Goal: Information Seeking & Learning: Learn about a topic

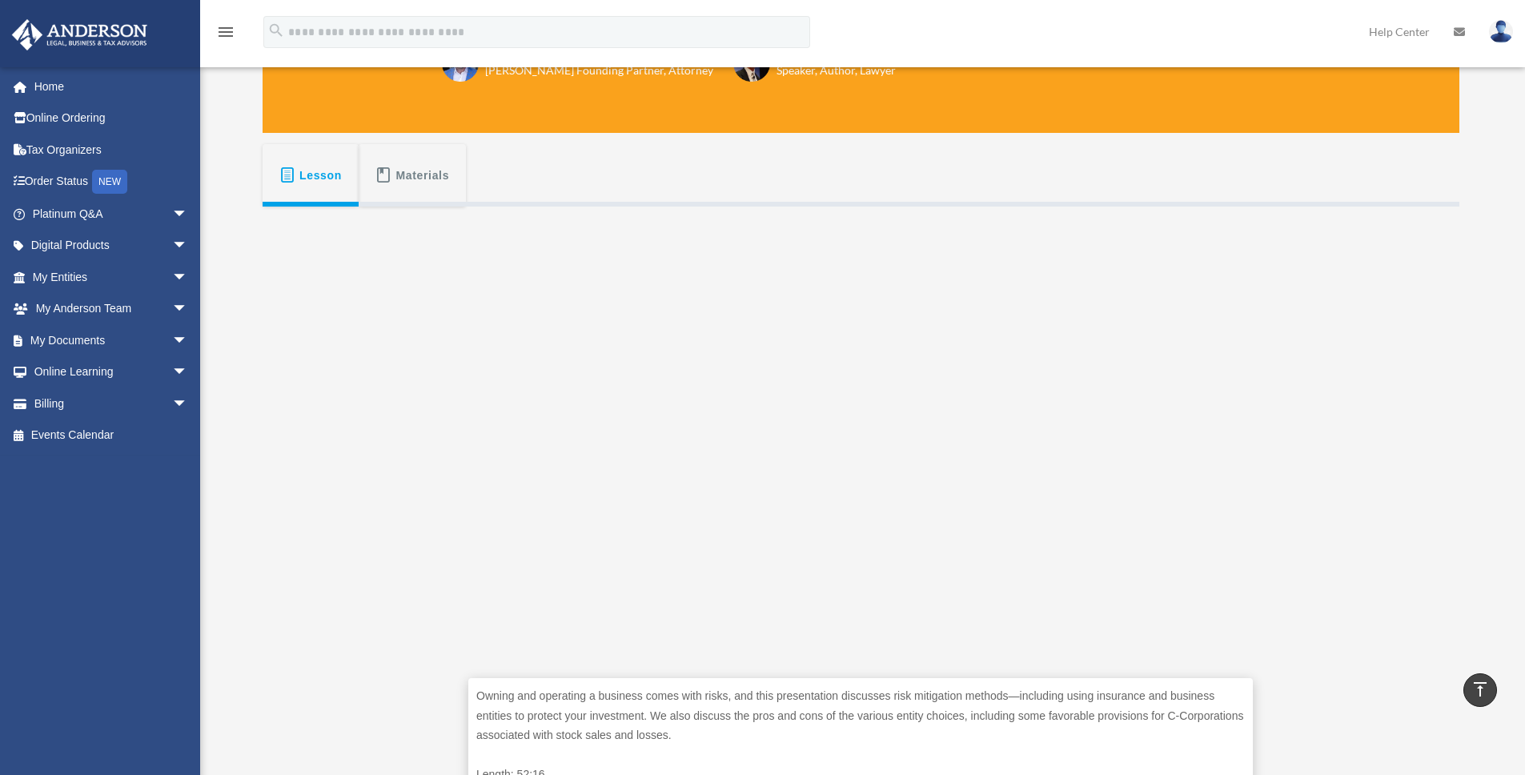
scroll to position [137, 0]
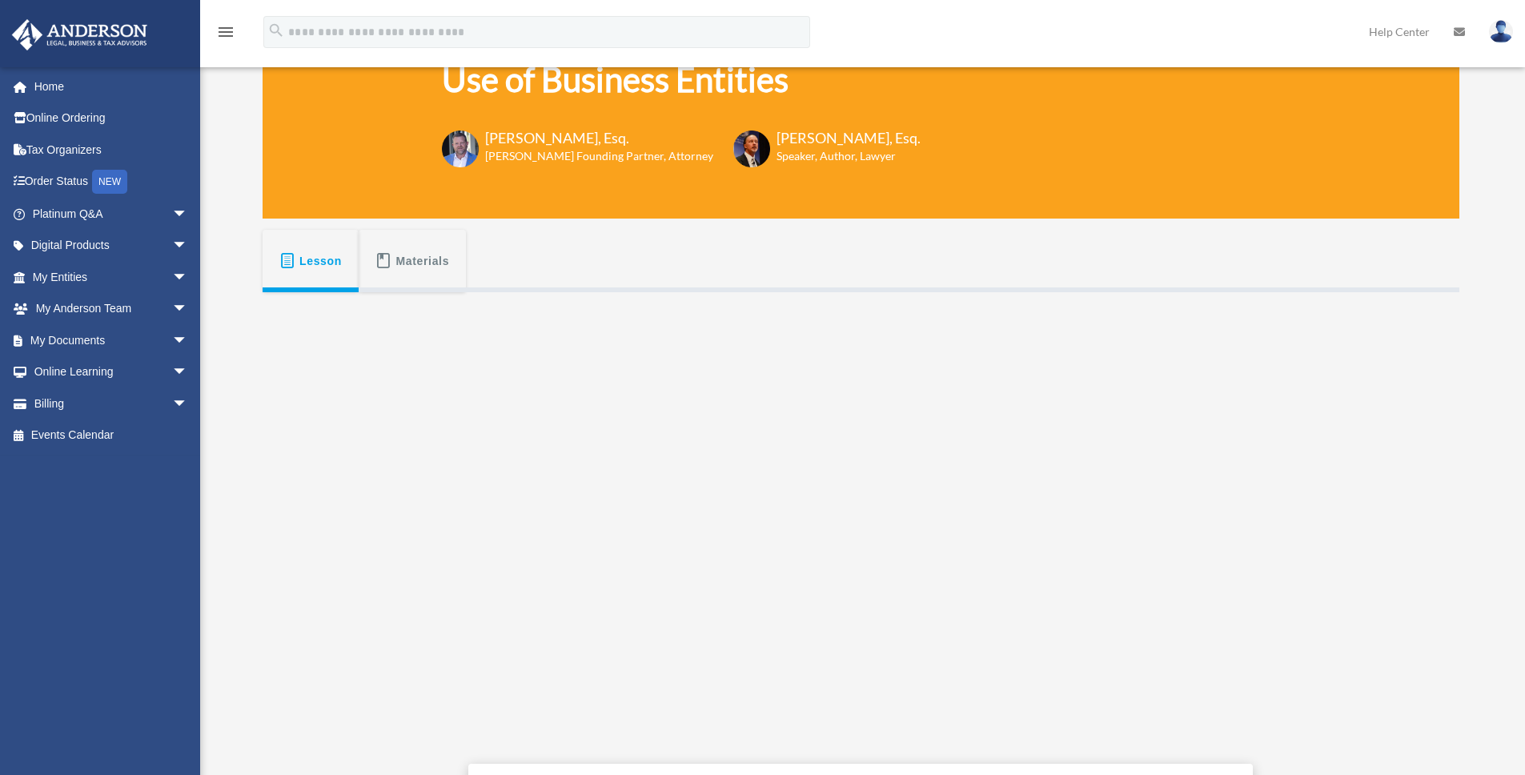
click at [407, 266] on span "Materials" at bounding box center [423, 261] width 54 height 29
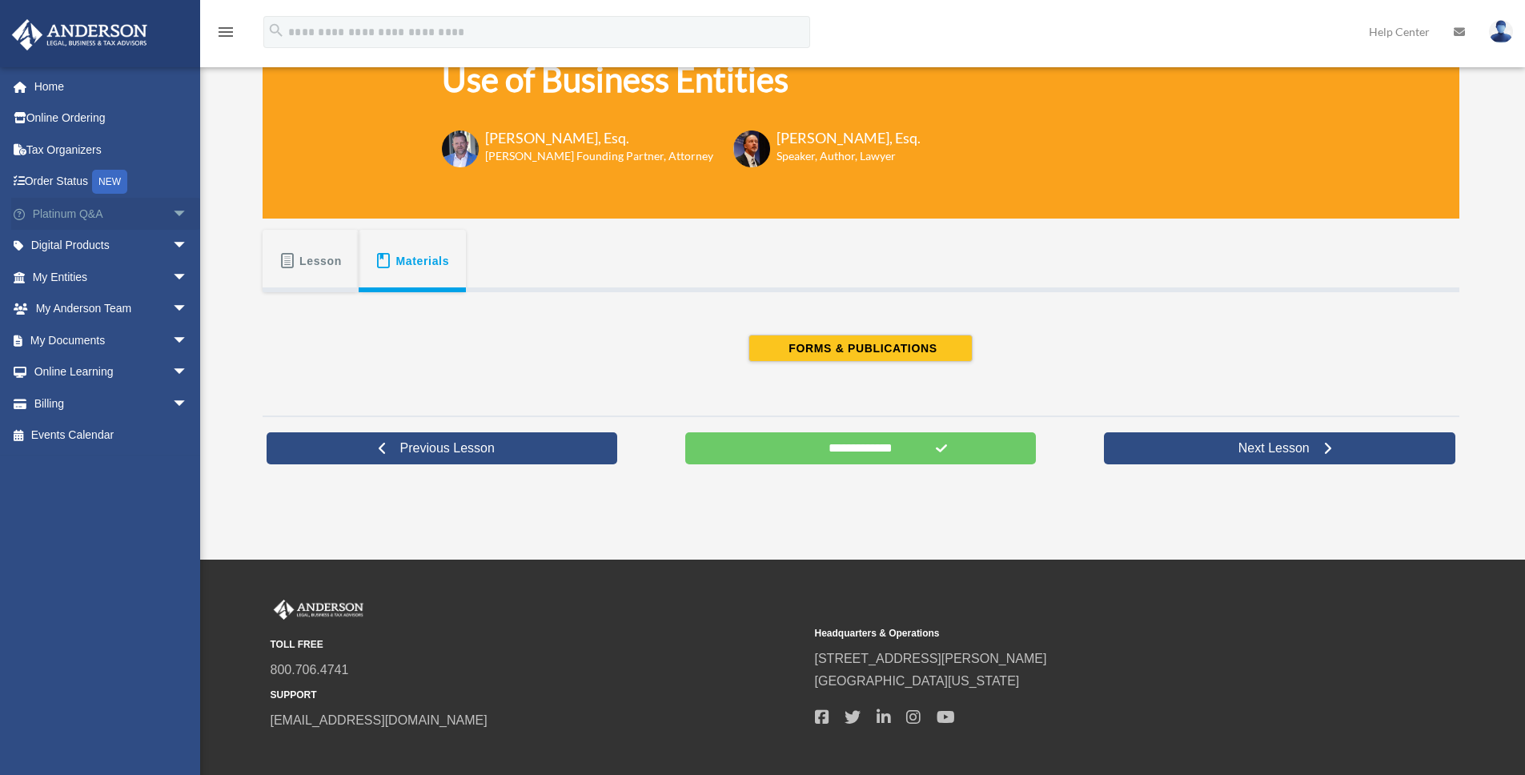
click at [106, 214] on link "Platinum Q&A arrow_drop_down" at bounding box center [111, 214] width 201 height 32
click at [114, 249] on link "Digital Products arrow_drop_down" at bounding box center [111, 246] width 201 height 32
click at [172, 247] on span "arrow_drop_down" at bounding box center [188, 246] width 32 height 33
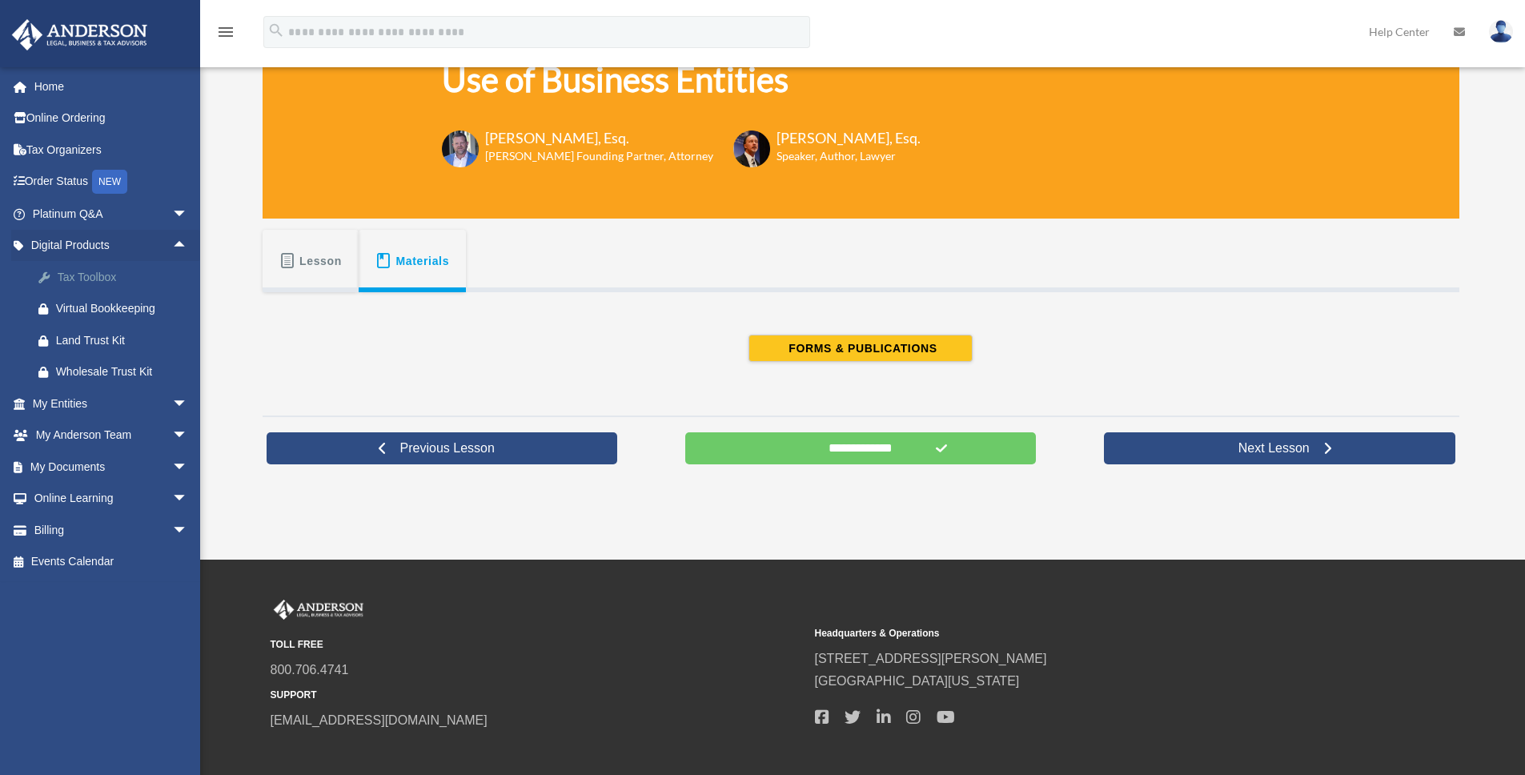
click at [105, 280] on div "Tax Toolbox" at bounding box center [124, 277] width 136 height 20
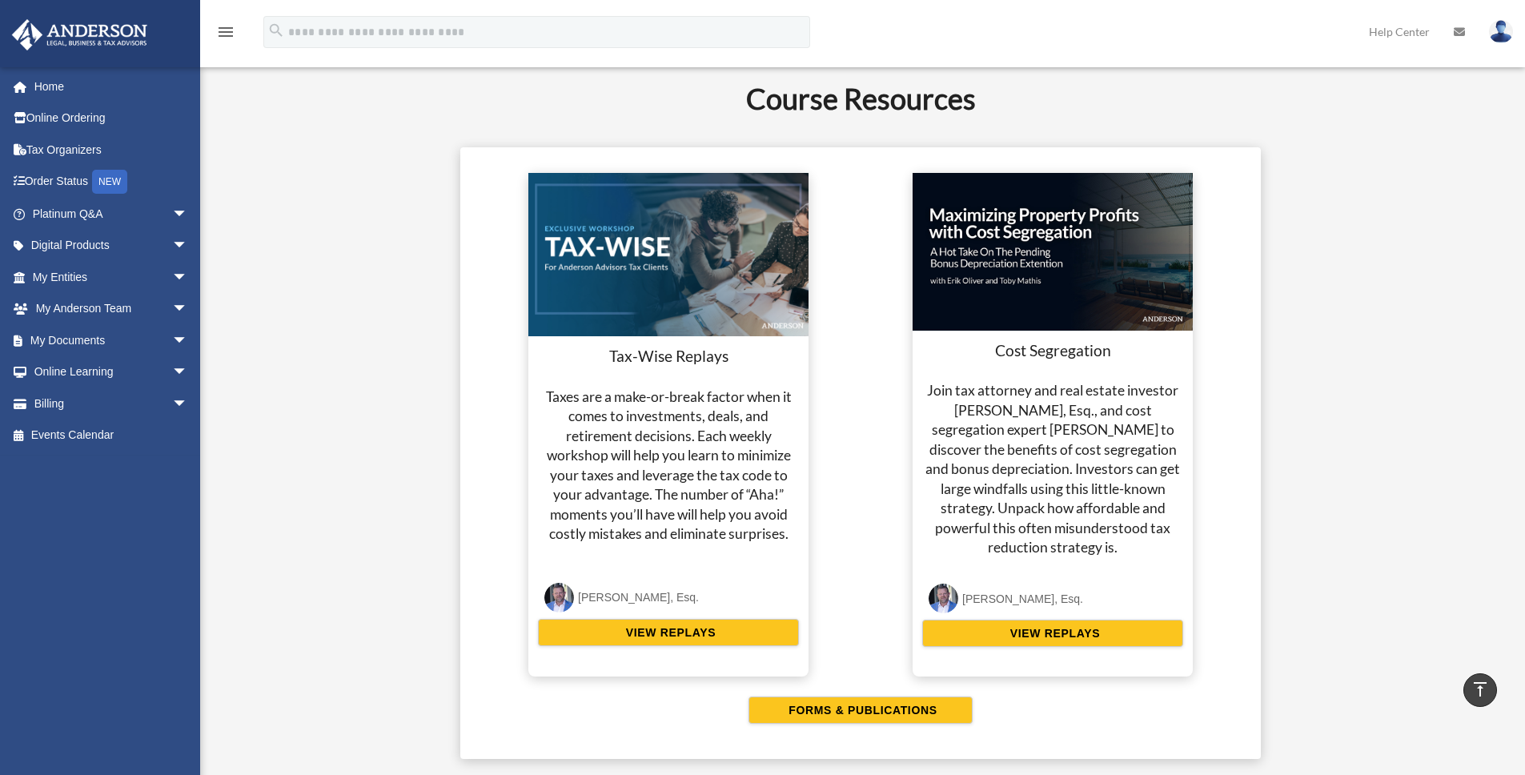
scroll to position [2888, 0]
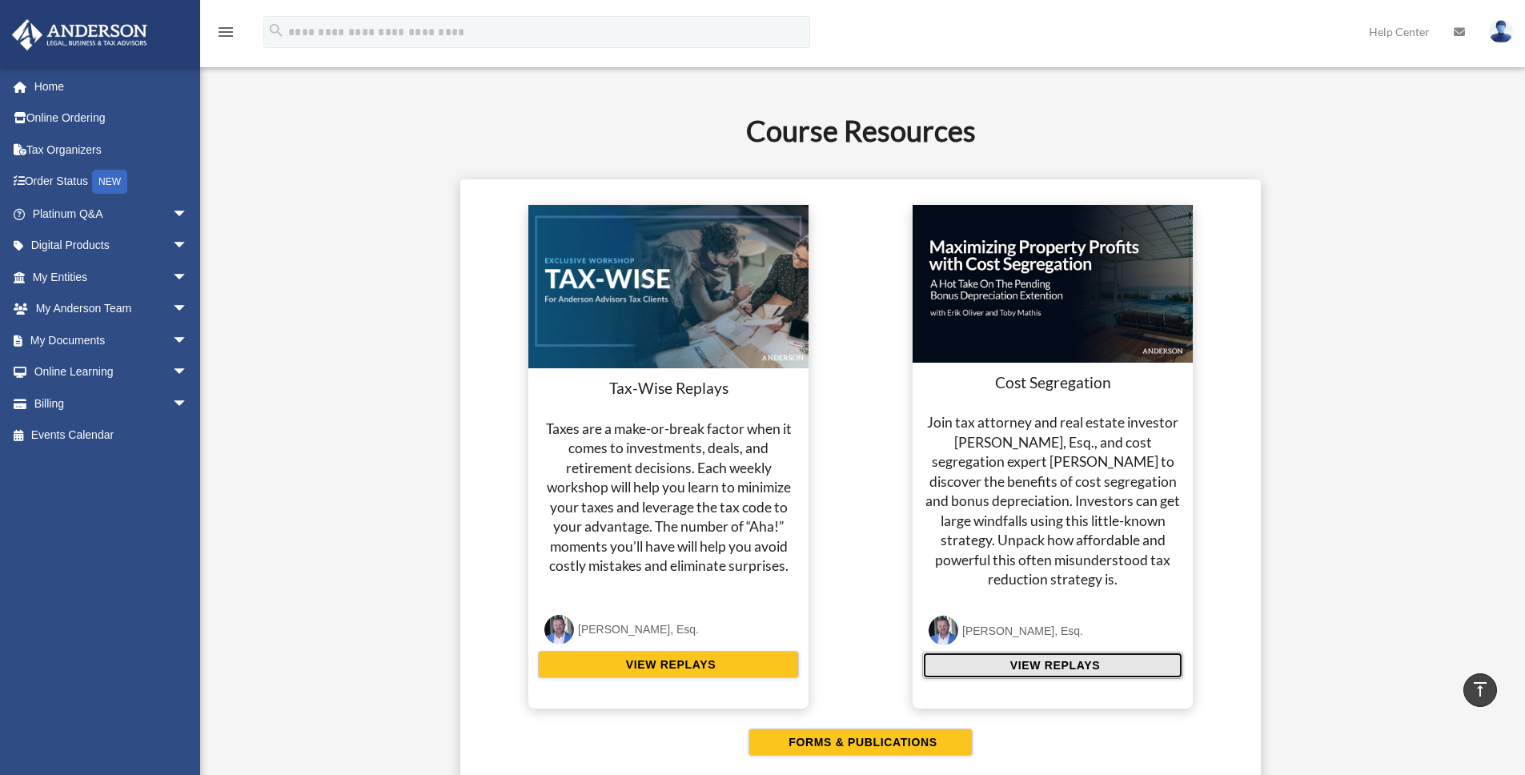
click at [1061, 672] on span "VIEW REPLAYS" at bounding box center [1052, 665] width 94 height 16
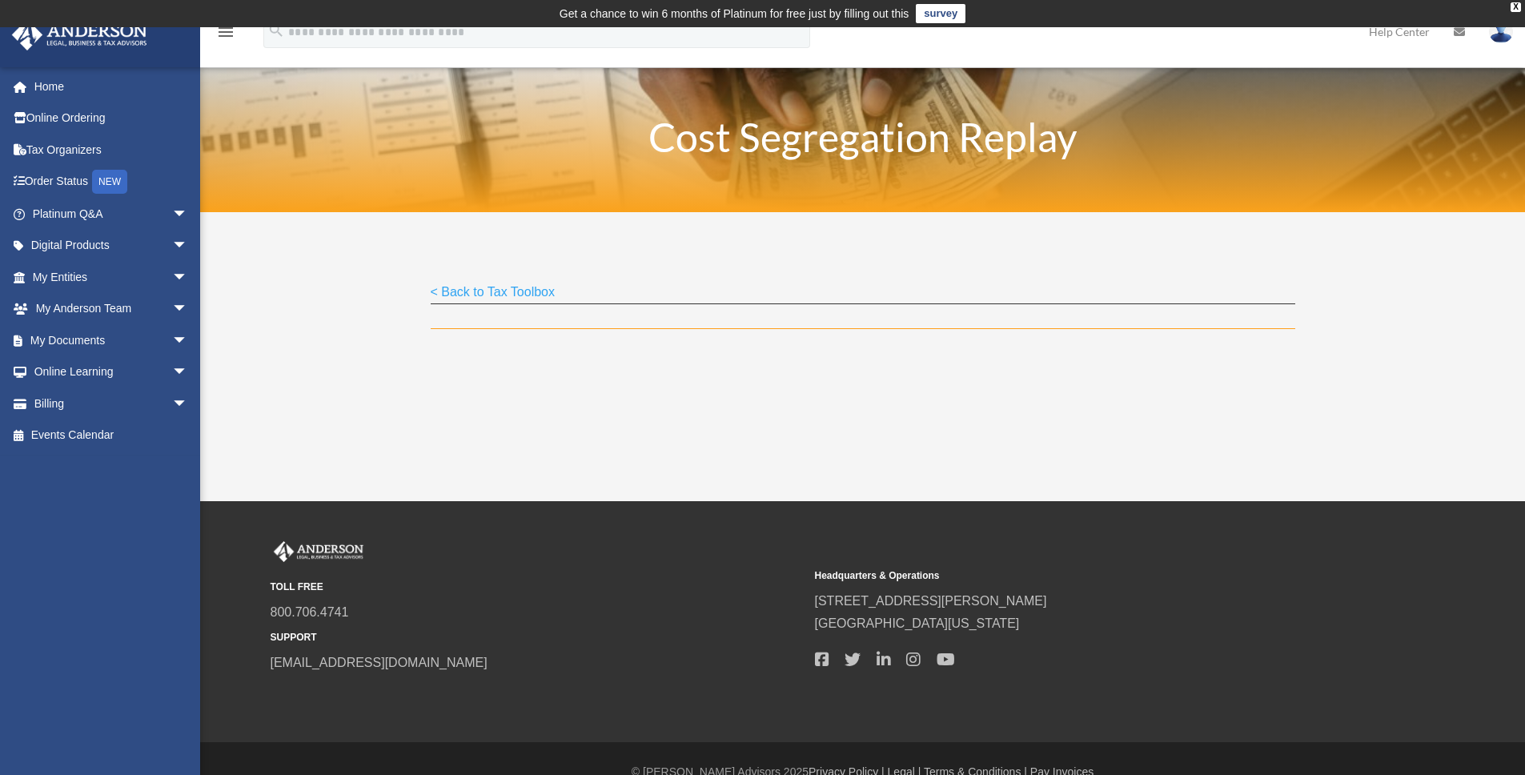
click at [774, 308] on div "< Back to Tax Toolbox" at bounding box center [863, 304] width 865 height 47
click at [709, 301] on p "< Back to Tax Toolbox" at bounding box center [863, 292] width 865 height 22
click at [518, 285] on link "< Back to Tax Toolbox" at bounding box center [493, 296] width 125 height 22
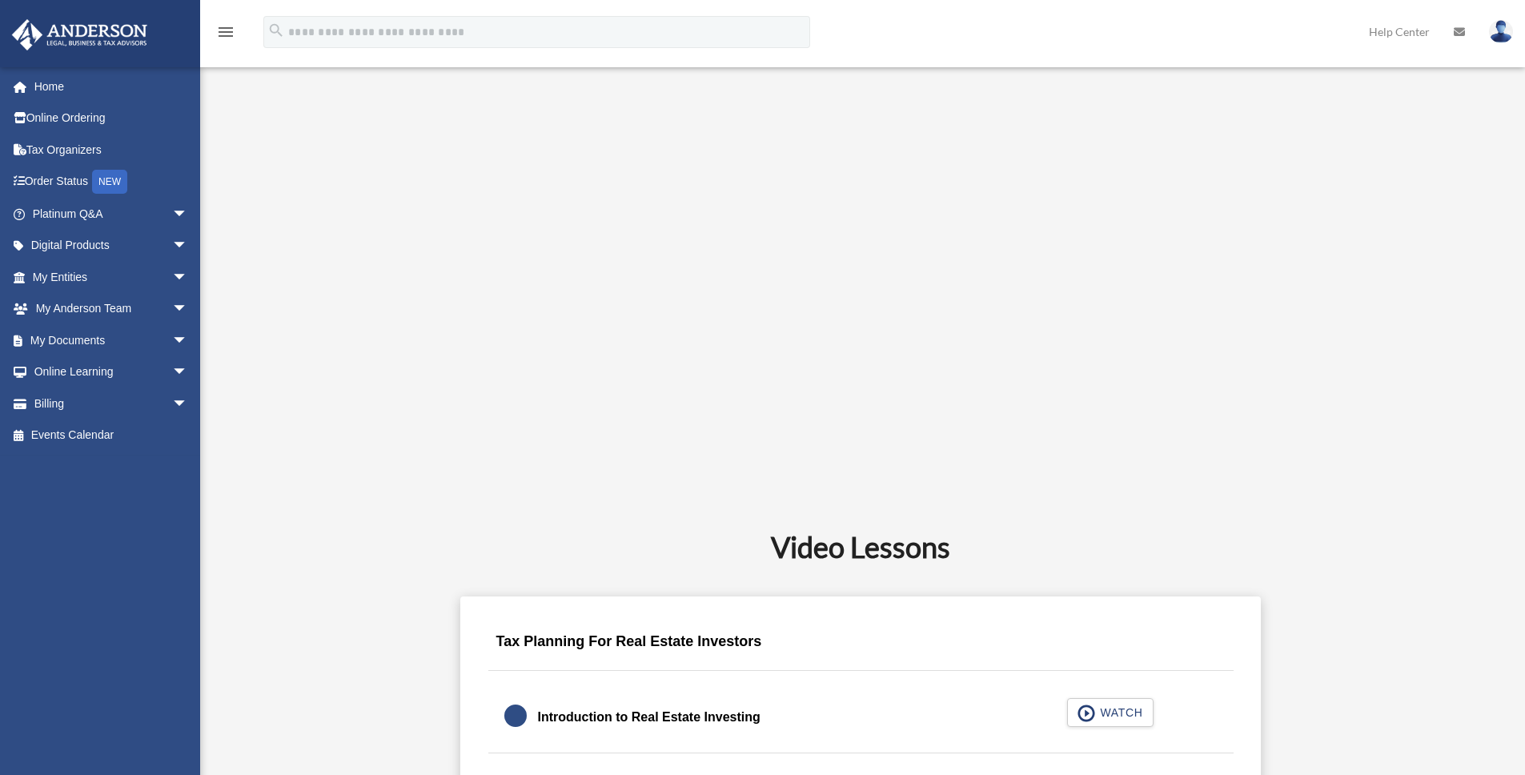
scroll to position [613, 0]
